Goal: Task Accomplishment & Management: Complete application form

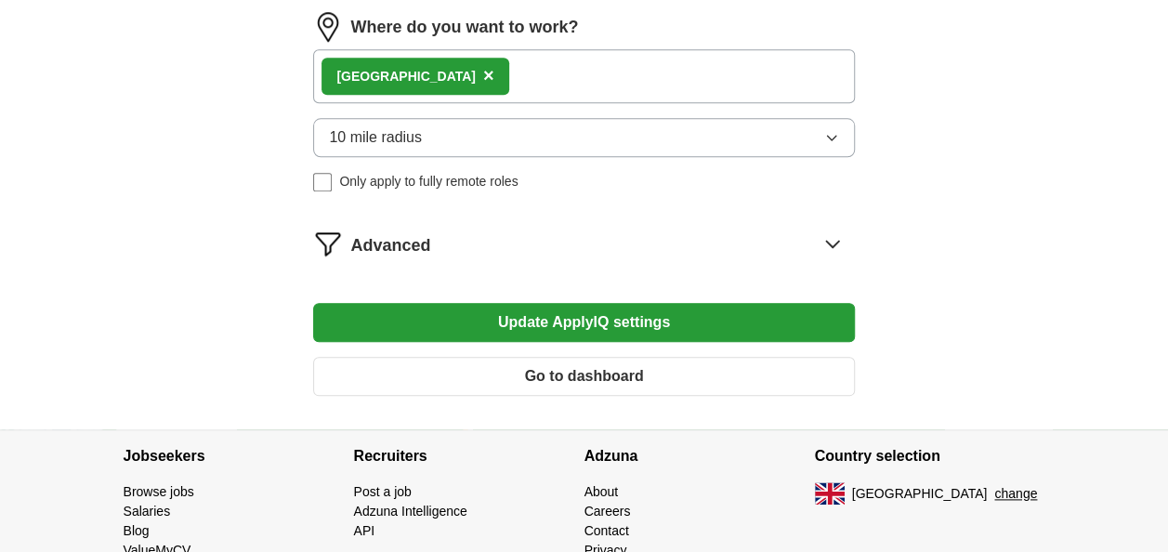
scroll to position [886, 0]
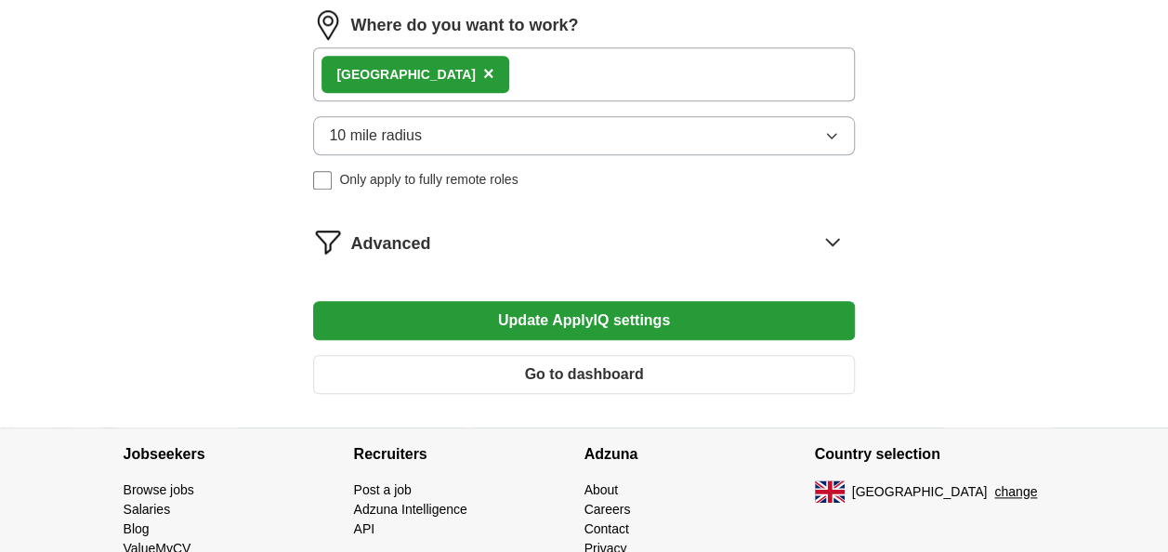
click at [726, 228] on div "Advanced" at bounding box center [601, 242] width 503 height 30
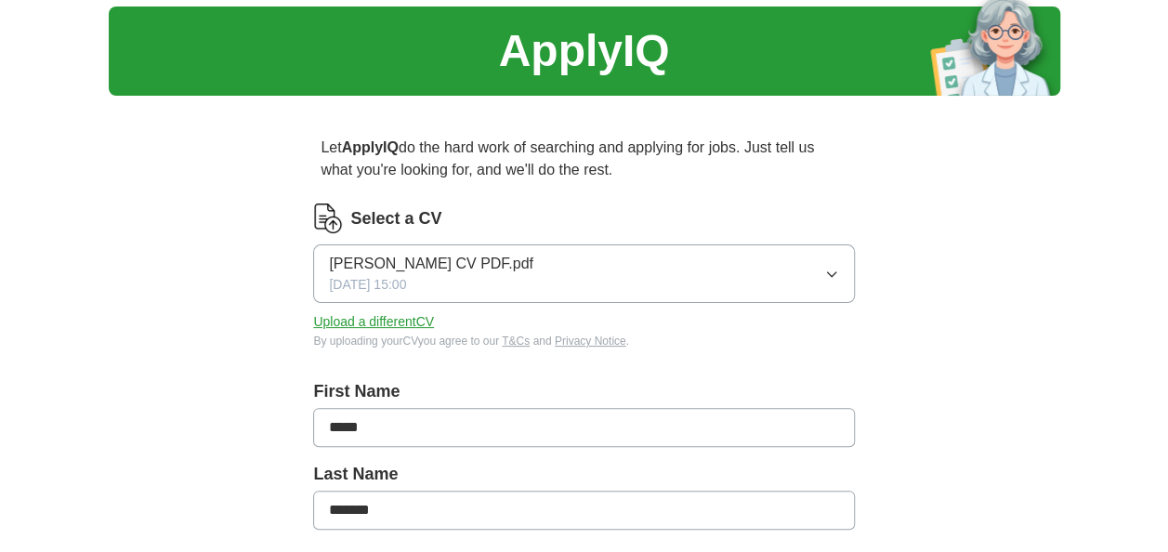
scroll to position [63, 0]
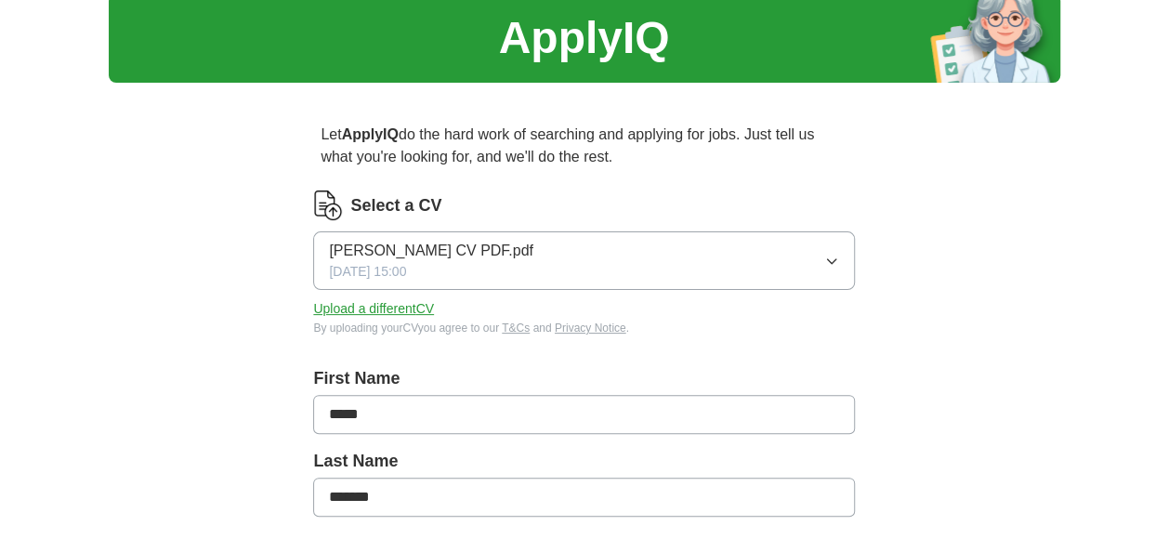
click at [431, 307] on button "Upload a different CV" at bounding box center [373, 309] width 121 height 20
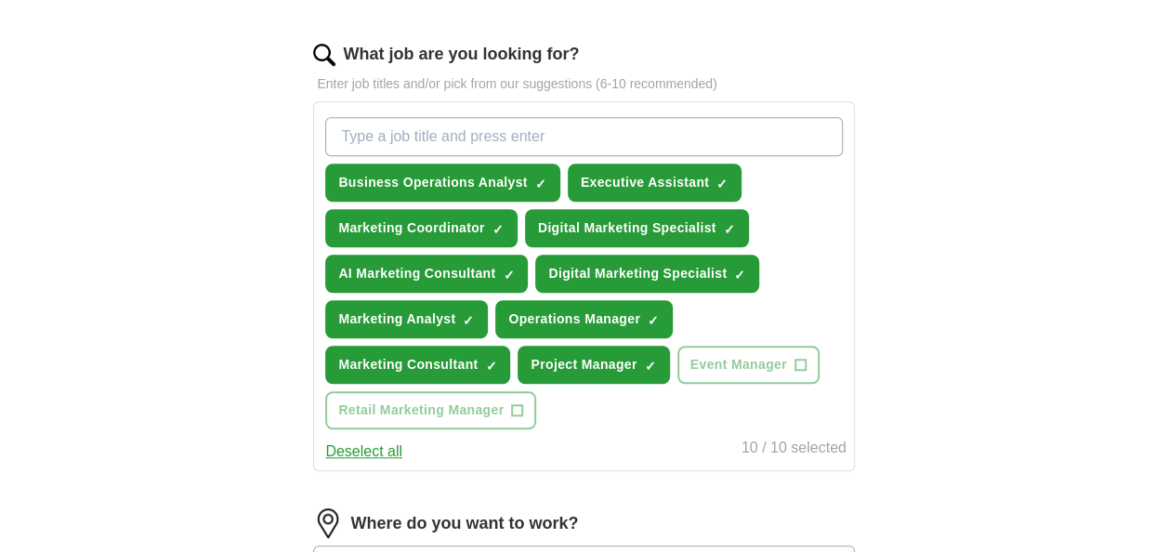
scroll to position [583, 0]
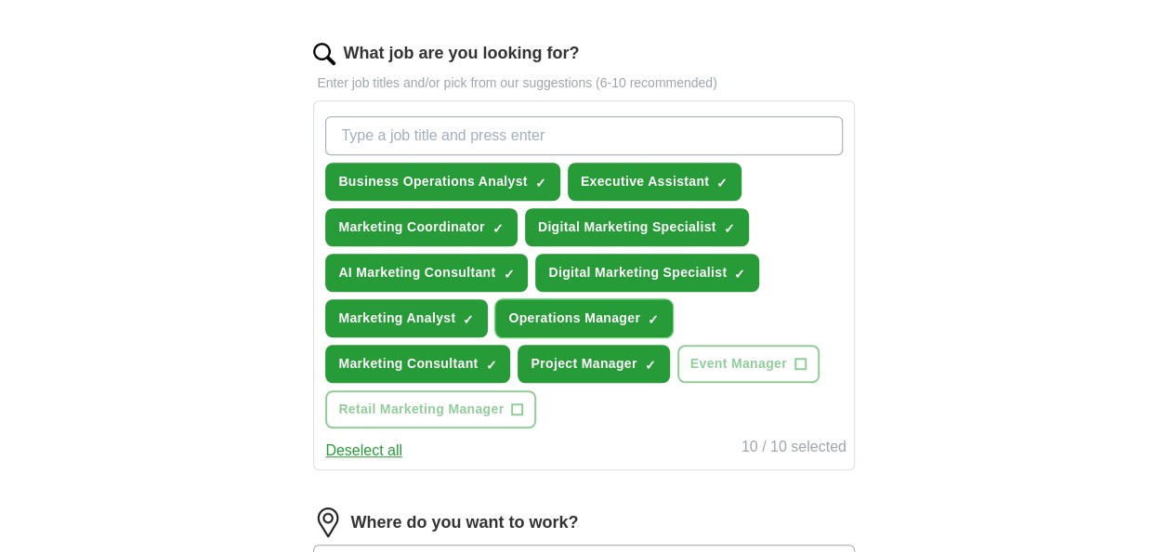
click at [0, 0] on span "×" at bounding box center [0, 0] width 0 height 0
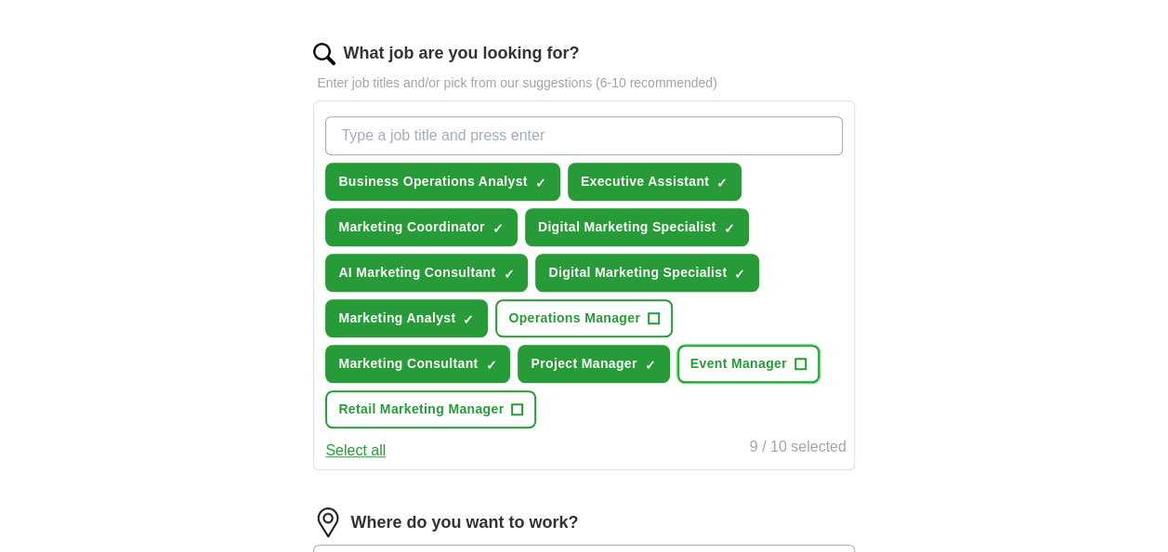
click at [781, 372] on button "Event Manager +" at bounding box center [748, 364] width 142 height 38
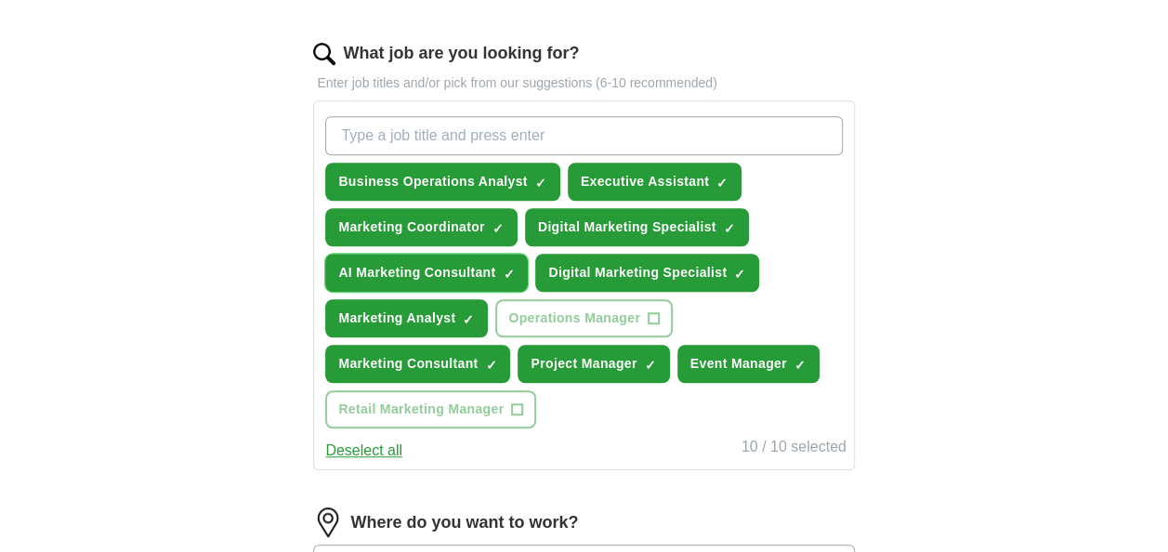
click at [0, 0] on span "×" at bounding box center [0, 0] width 0 height 0
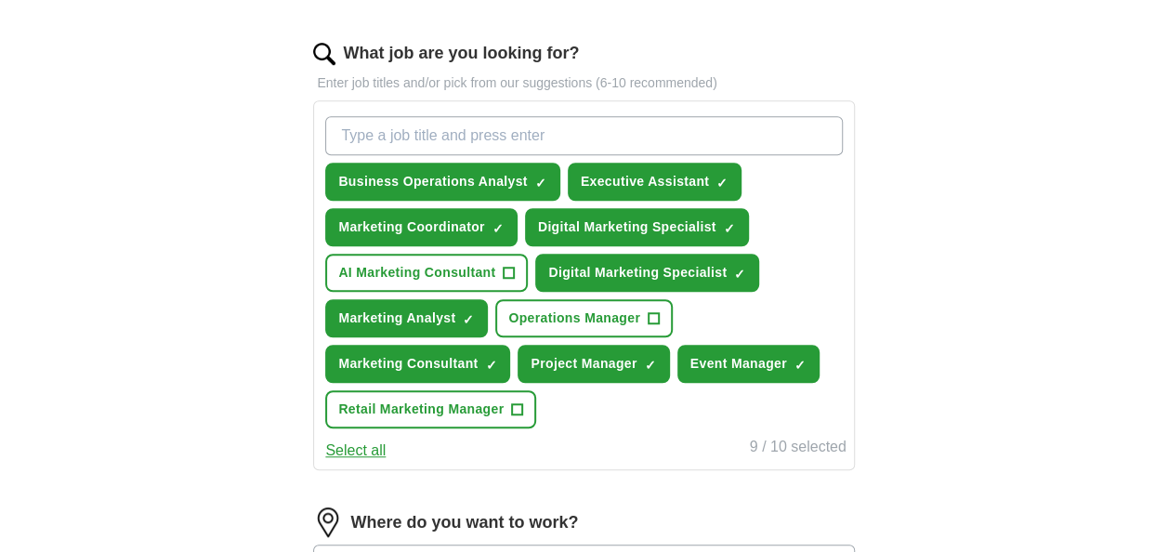
click at [506, 131] on input "What job are you looking for?" at bounding box center [583, 135] width 516 height 39
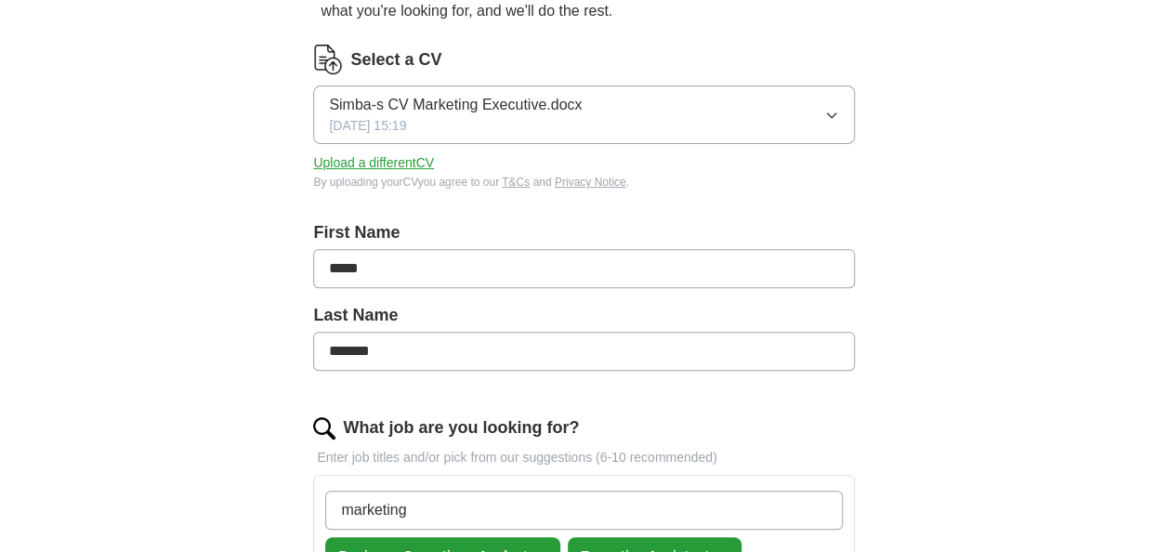
scroll to position [208, 0]
type input "marketing executive"
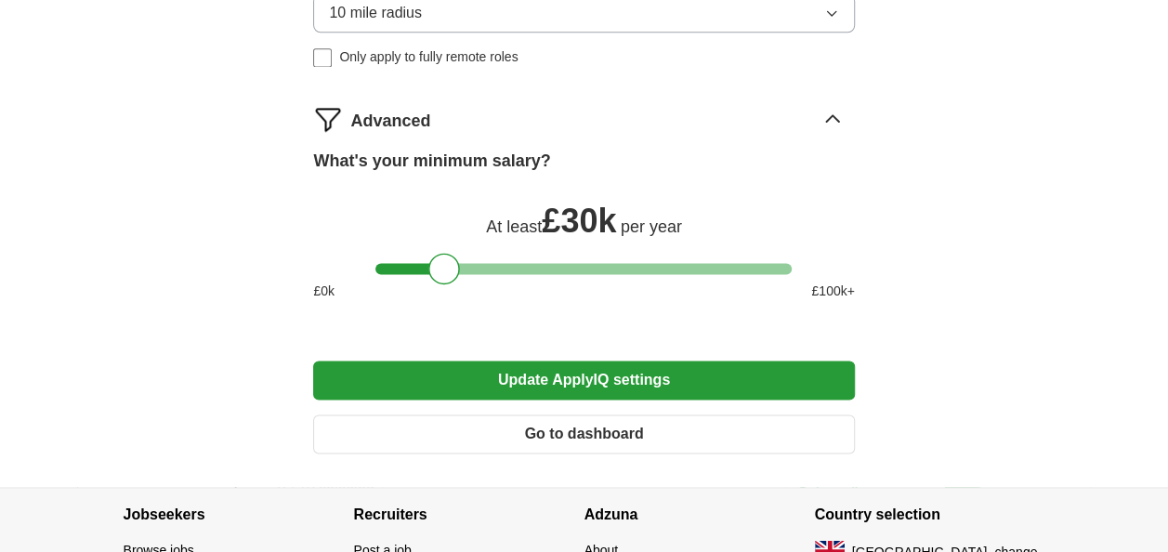
scroll to position [1249, 0]
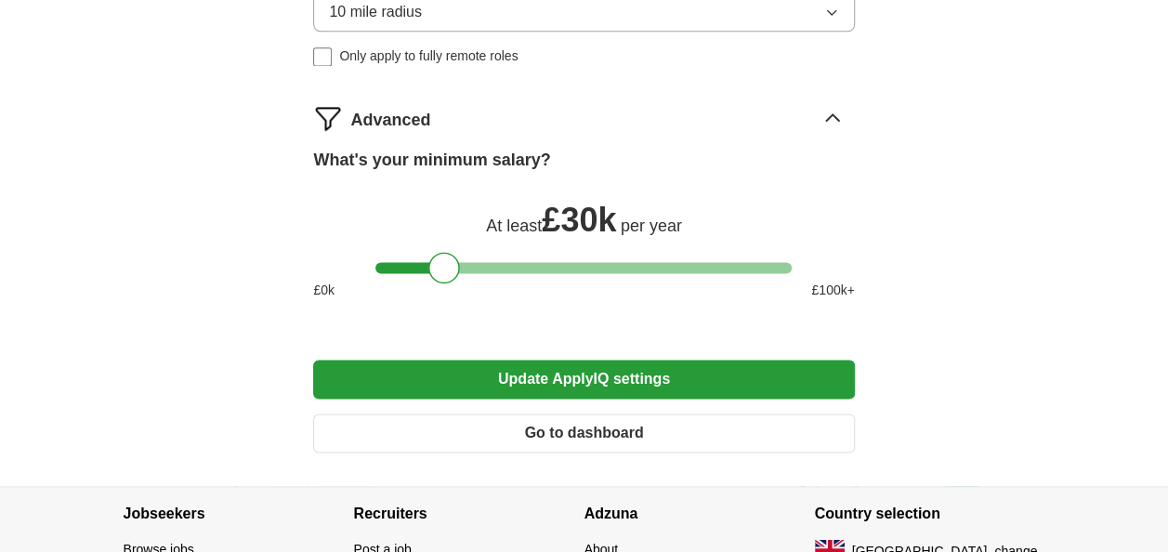
click at [574, 375] on button "Update ApplyIQ settings" at bounding box center [583, 378] width 541 height 39
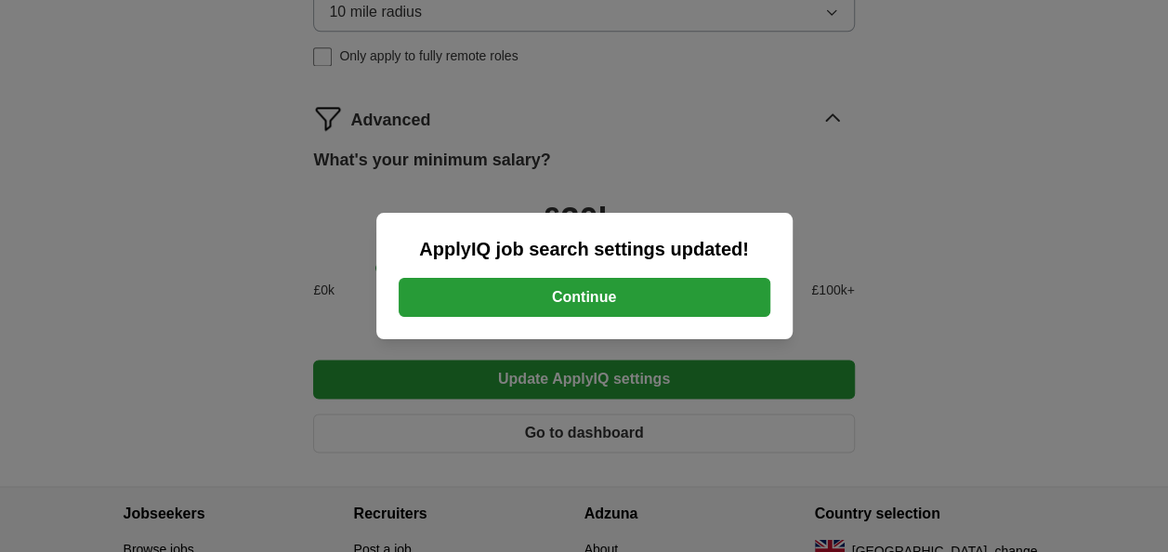
click at [624, 310] on button "Continue" at bounding box center [585, 297] width 372 height 39
